Goal: Check status

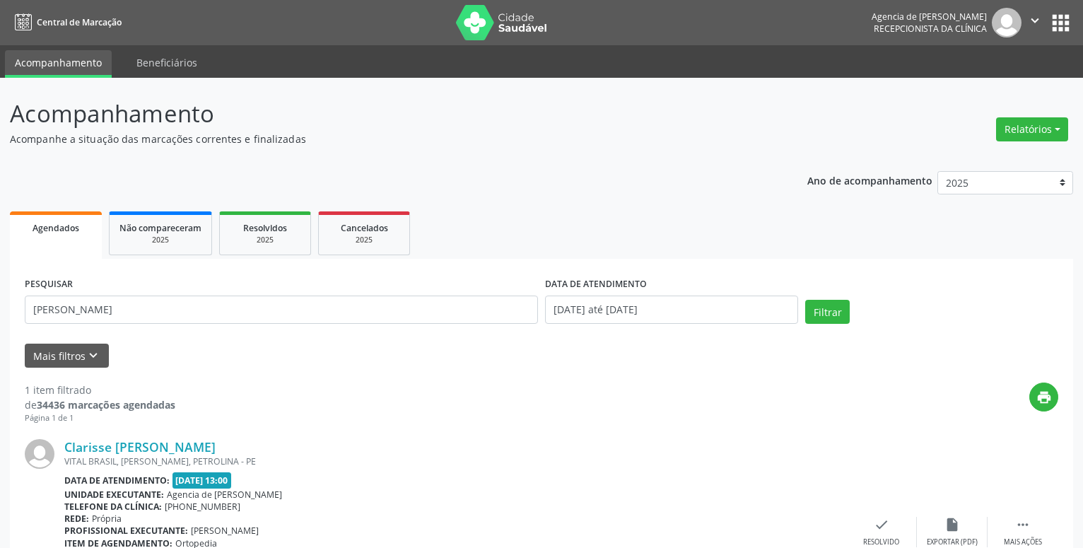
click at [245, 296] on input "[PERSON_NAME]" at bounding box center [281, 310] width 513 height 28
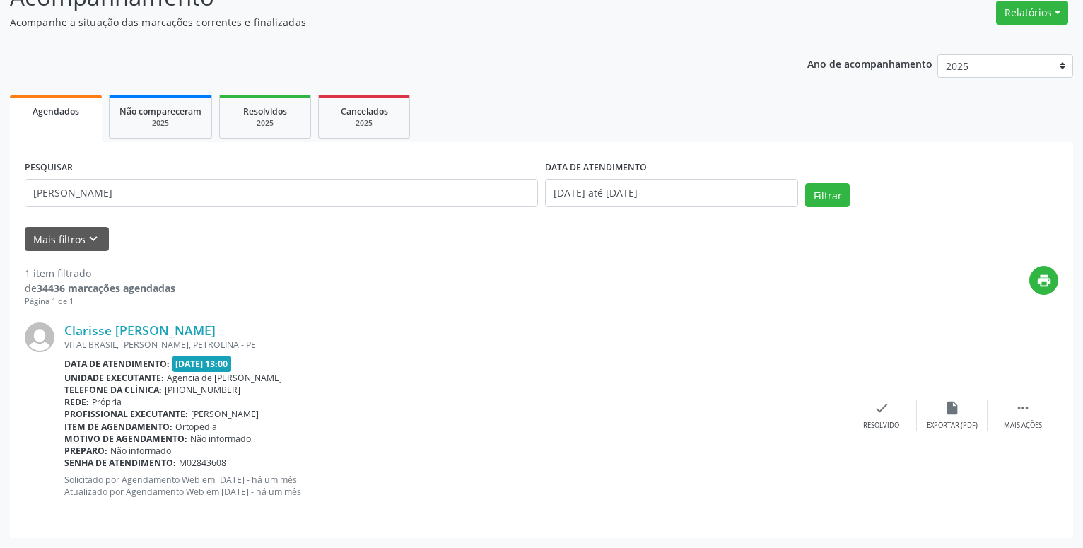
scroll to position [117, 0]
type input "c"
type input "[PERSON_NAME] novaes"
click at [737, 192] on input "[DATE] até [DATE]" at bounding box center [671, 193] width 253 height 28
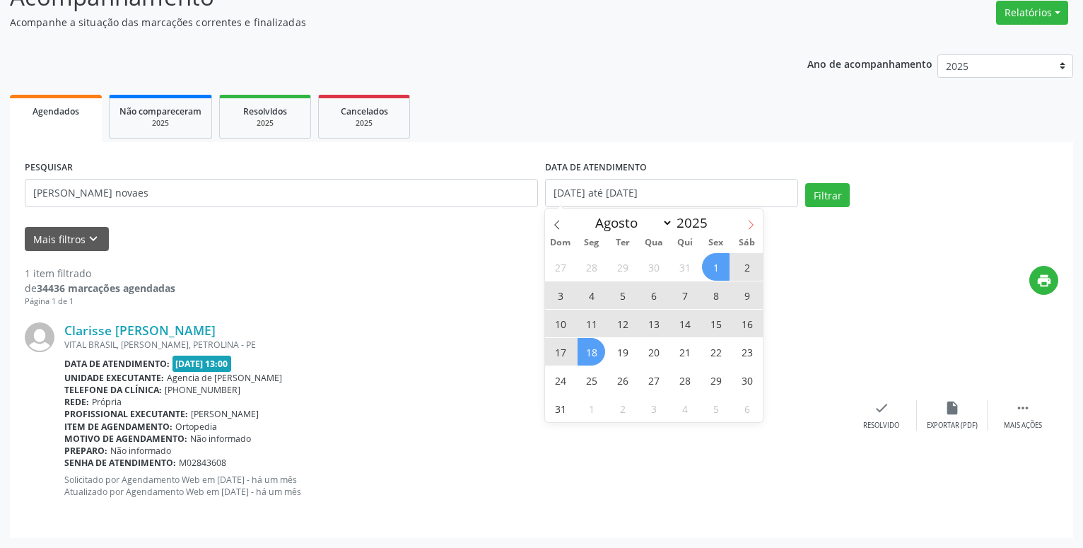
click at [752, 228] on icon at bounding box center [751, 225] width 10 height 10
select select "8"
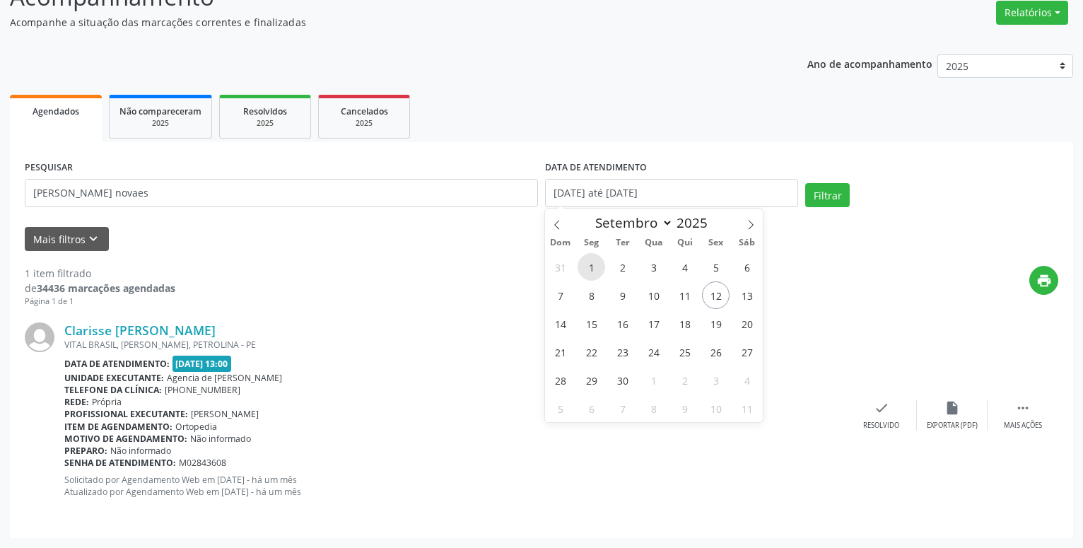
click at [599, 259] on span "1" at bounding box center [592, 267] width 28 height 28
type input "[DATE]"
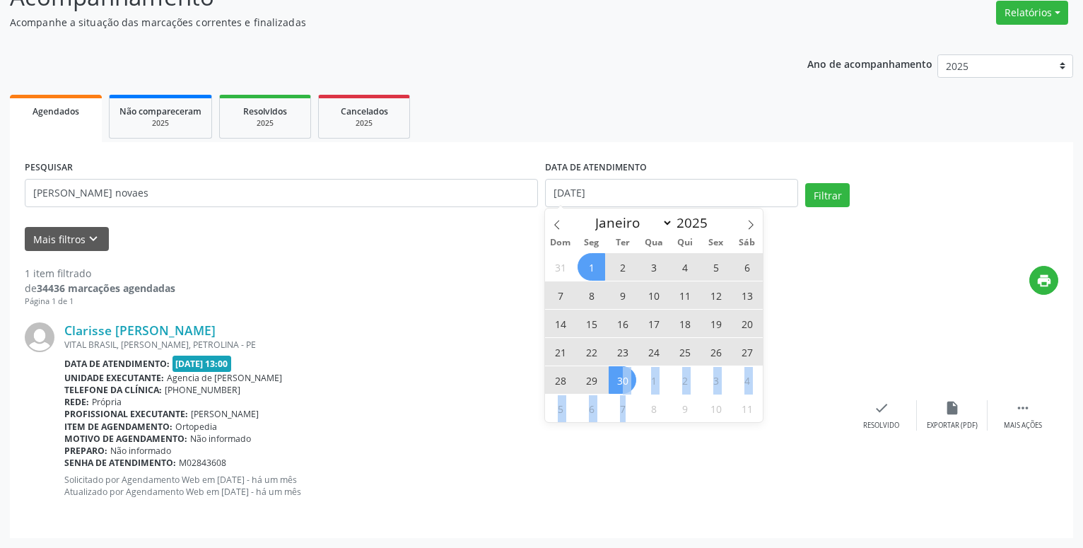
click at [626, 395] on div "31 1 2 3 4 5 6 7 8 9 10 11 12 13 14 15 16 17 18 19 20 21 22 23 24 25 26 27 28 2…" at bounding box center [654, 337] width 218 height 170
click at [617, 378] on span "30" at bounding box center [623, 380] width 28 height 28
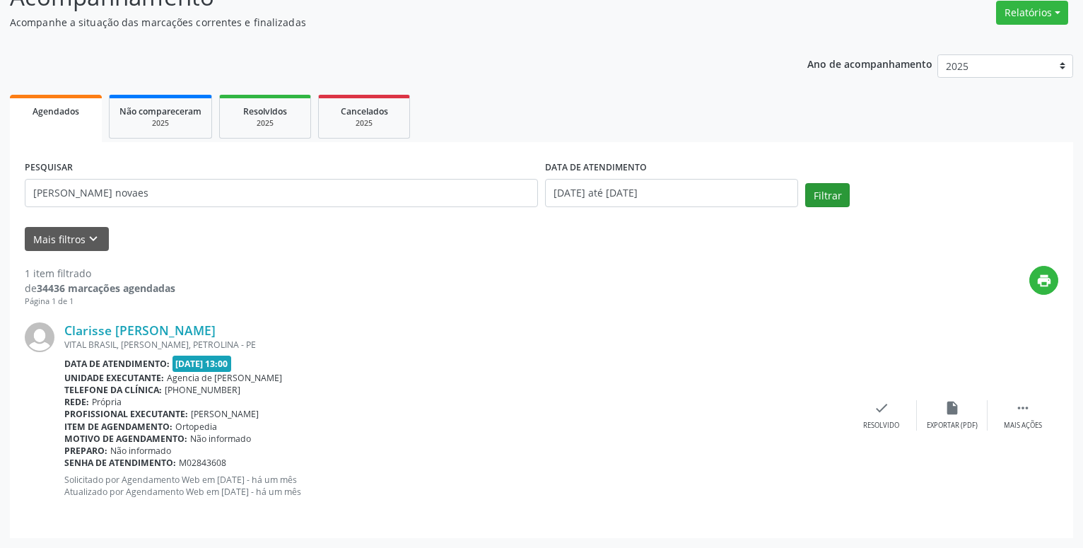
drag, startPoint x: 831, startPoint y: 171, endPoint x: 823, endPoint y: 195, distance: 25.3
click at [830, 177] on div "PESQUISAR [PERSON_NAME] novaes DATA DE ATENDIMENTO [DATE] até [DATE] Filtrar" at bounding box center [541, 187] width 1041 height 60
click at [823, 195] on button "Filtrar" at bounding box center [827, 195] width 45 height 24
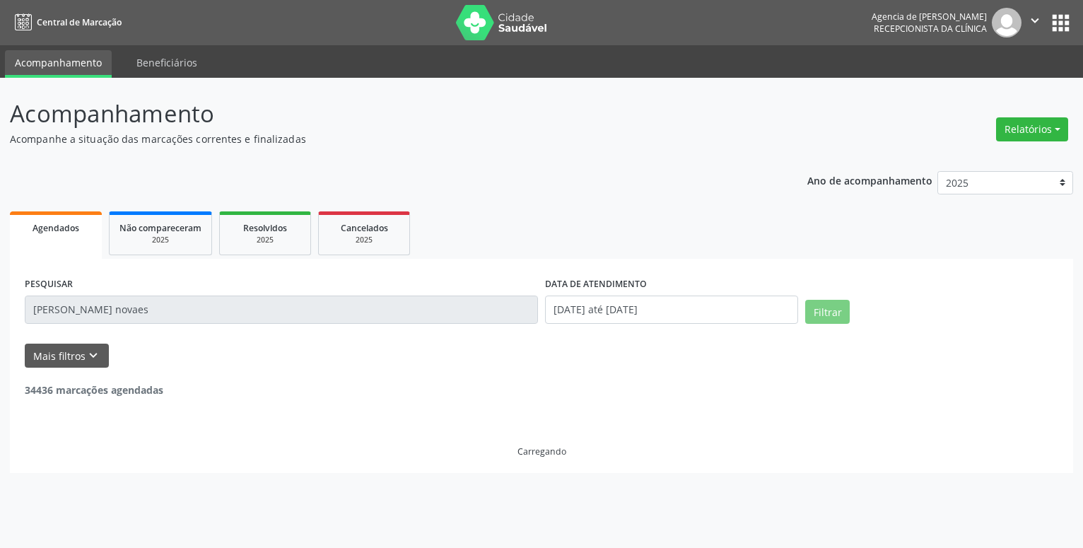
scroll to position [0, 0]
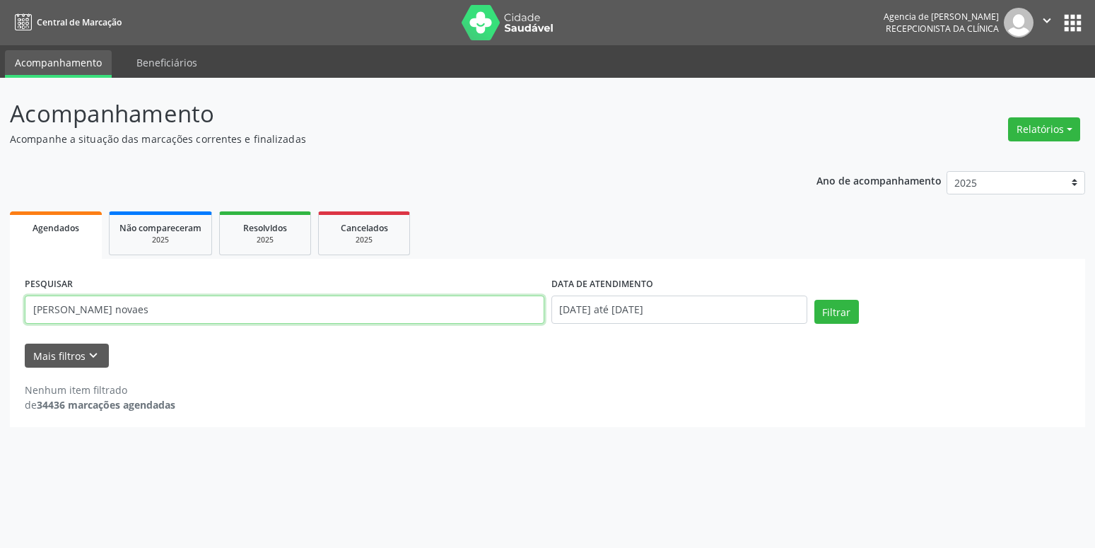
click at [69, 309] on input "[PERSON_NAME] novaes" at bounding box center [285, 310] width 520 height 28
click at [814, 300] on button "Filtrar" at bounding box center [836, 312] width 45 height 24
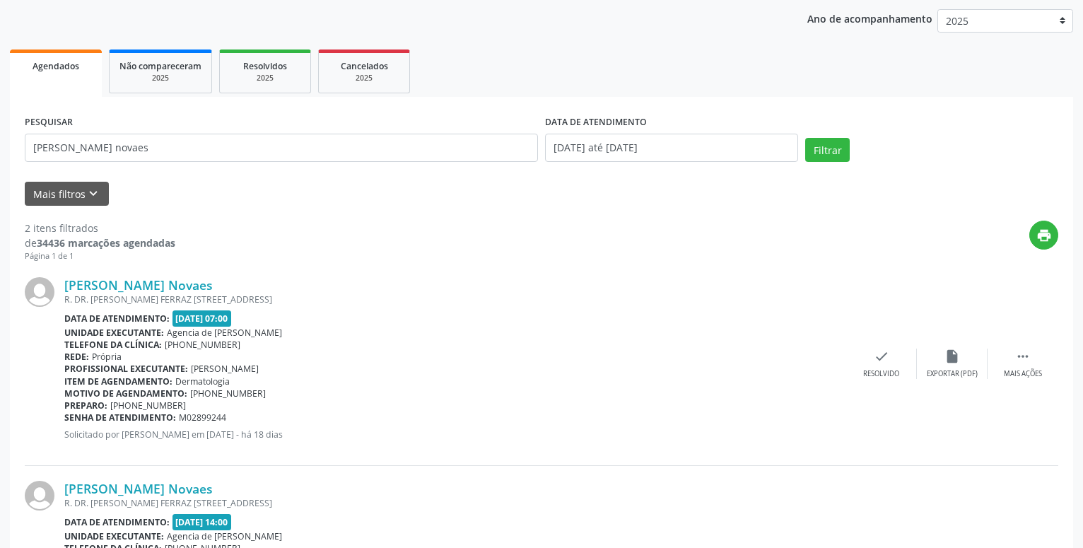
scroll to position [92, 0]
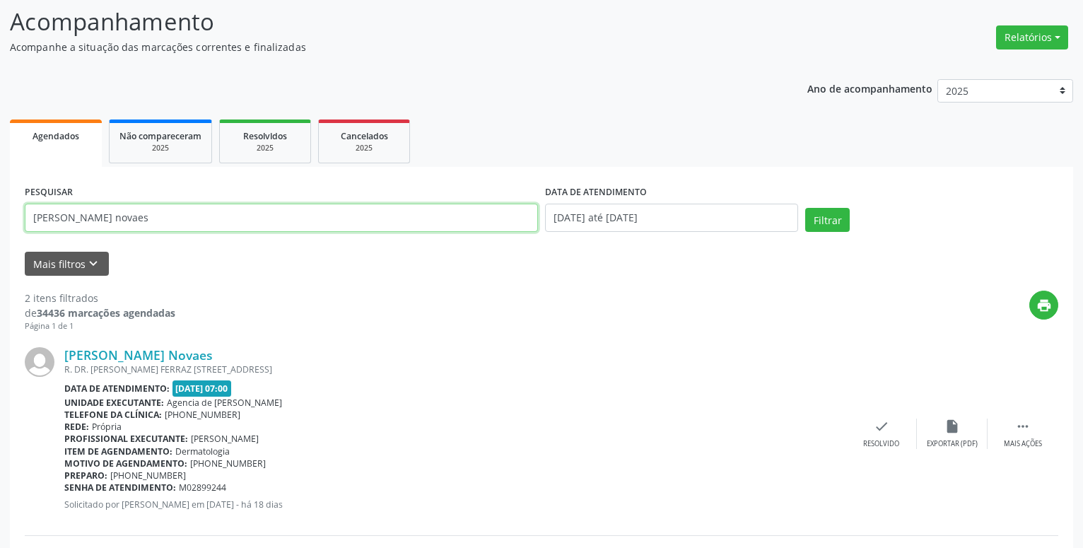
click at [185, 218] on input "[PERSON_NAME] novaes" at bounding box center [281, 218] width 513 height 28
type input "j"
click at [805, 208] on button "Filtrar" at bounding box center [827, 220] width 45 height 24
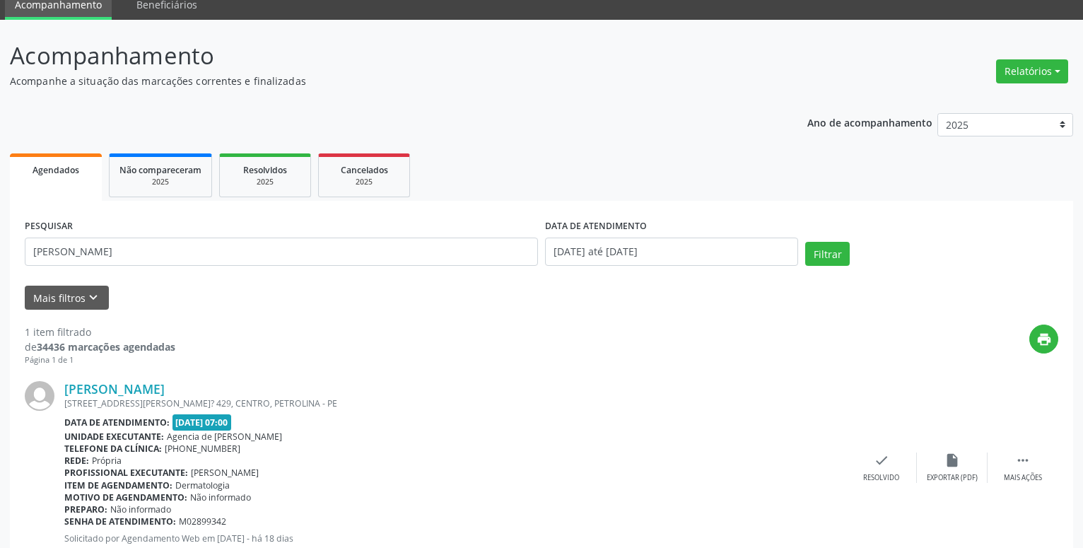
scroll to position [104, 0]
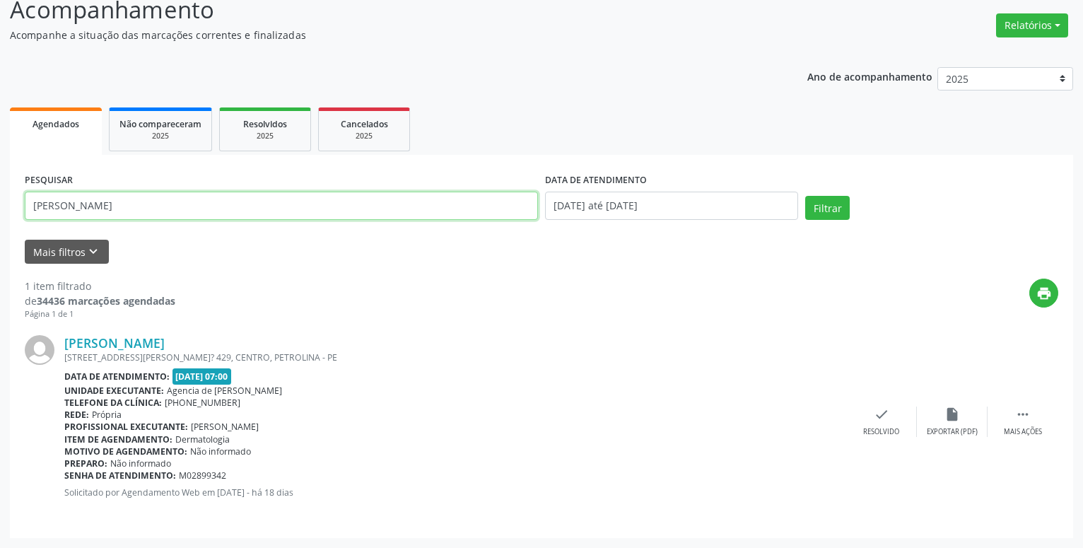
click at [305, 203] on input "[PERSON_NAME]" at bounding box center [281, 206] width 513 height 28
type input "m"
click at [805, 196] on button "Filtrar" at bounding box center [827, 208] width 45 height 24
click at [272, 201] on input "[PERSON_NAME]" at bounding box center [281, 206] width 513 height 28
type input "l"
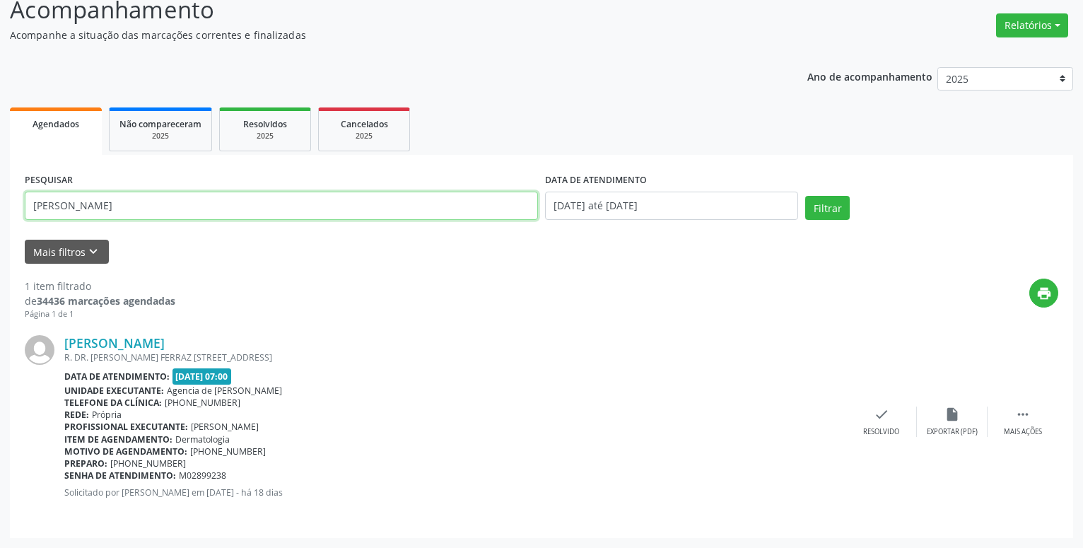
click at [805, 196] on button "Filtrar" at bounding box center [827, 208] width 45 height 24
click at [291, 212] on input "[PERSON_NAME]" at bounding box center [281, 206] width 513 height 28
type input "v"
type input "rita de [PERSON_NAME]"
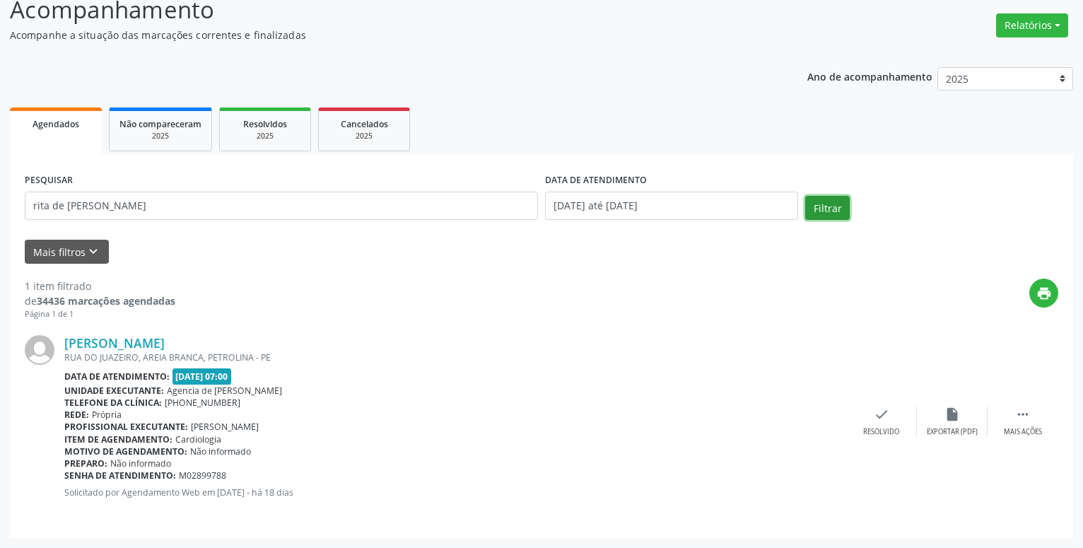
click at [819, 206] on button "Filtrar" at bounding box center [827, 208] width 45 height 24
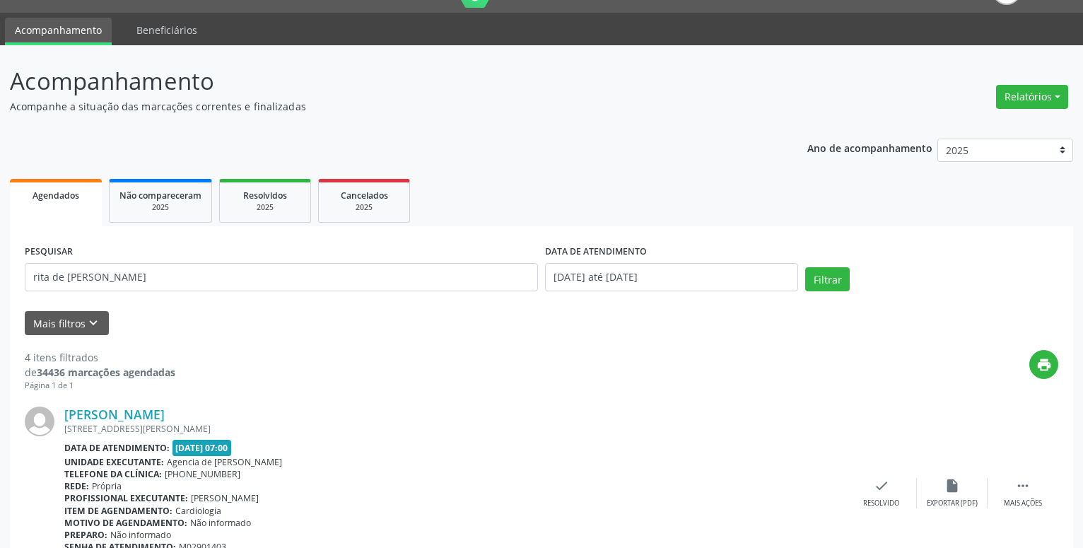
scroll to position [0, 0]
